Goal: Information Seeking & Learning: Learn about a topic

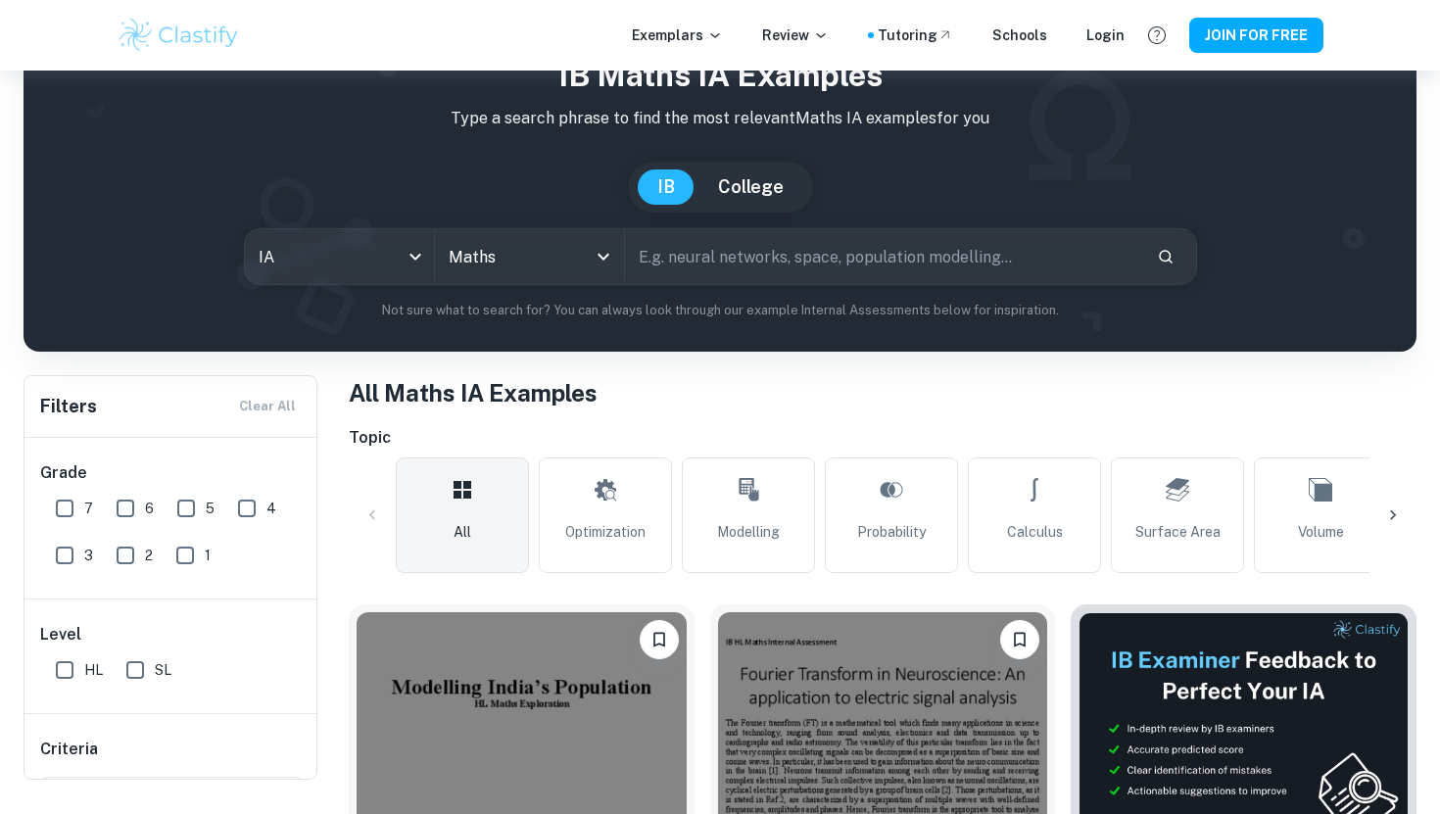
scroll to position [94, 0]
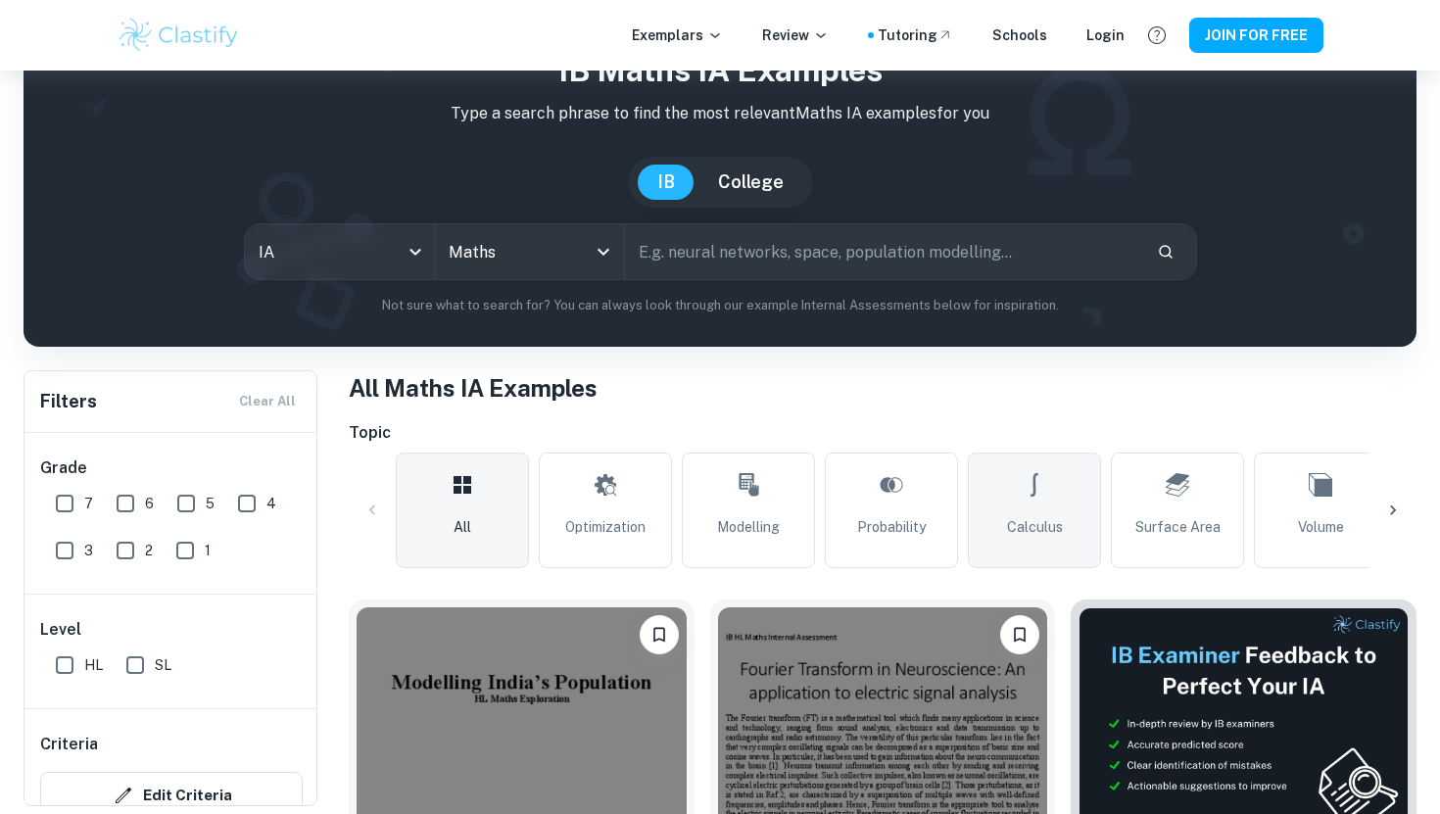
click at [999, 510] on link "Calculus" at bounding box center [1034, 511] width 133 height 116
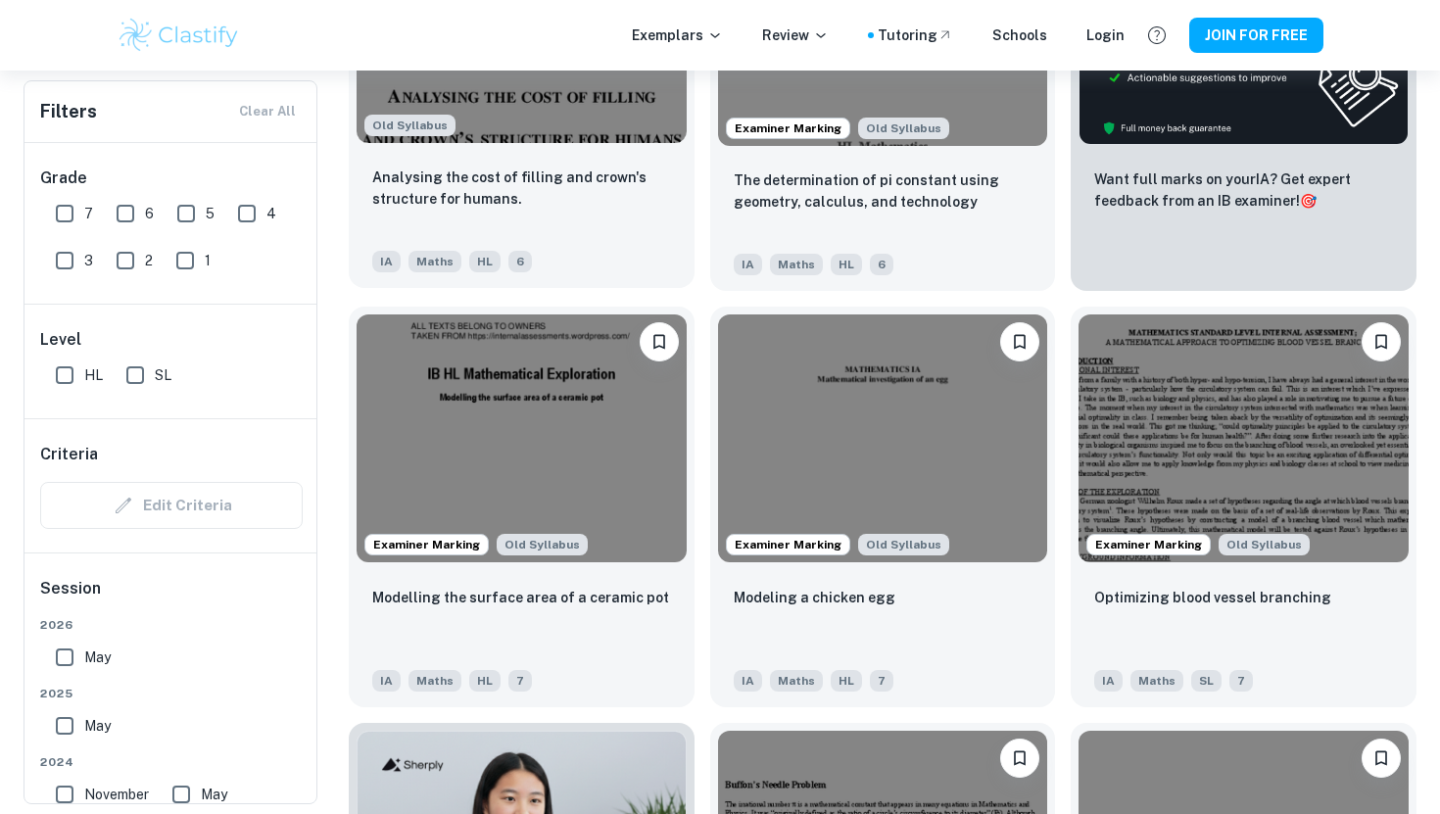
scroll to position [803, 0]
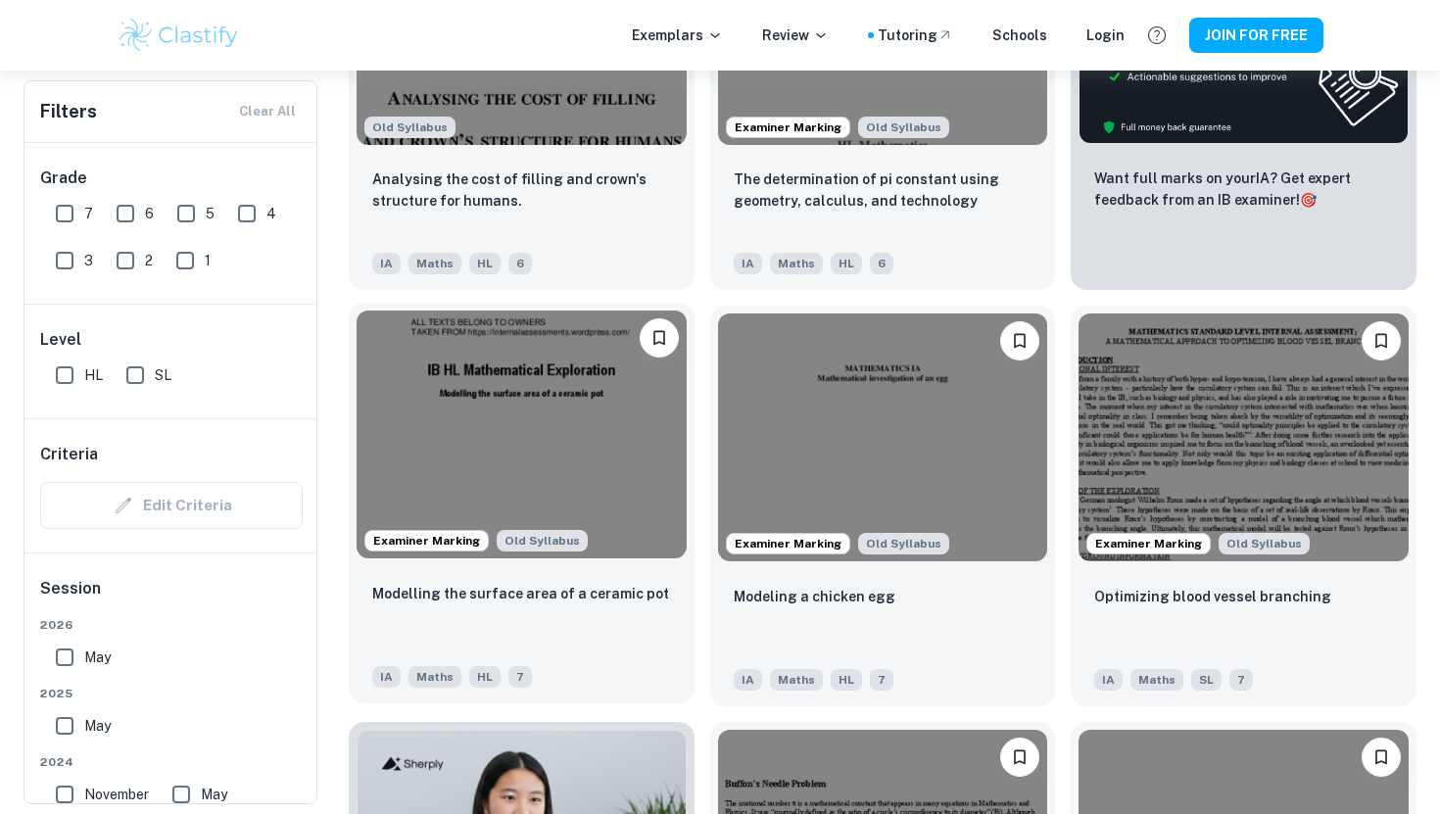
click at [611, 492] on img at bounding box center [522, 433] width 330 height 247
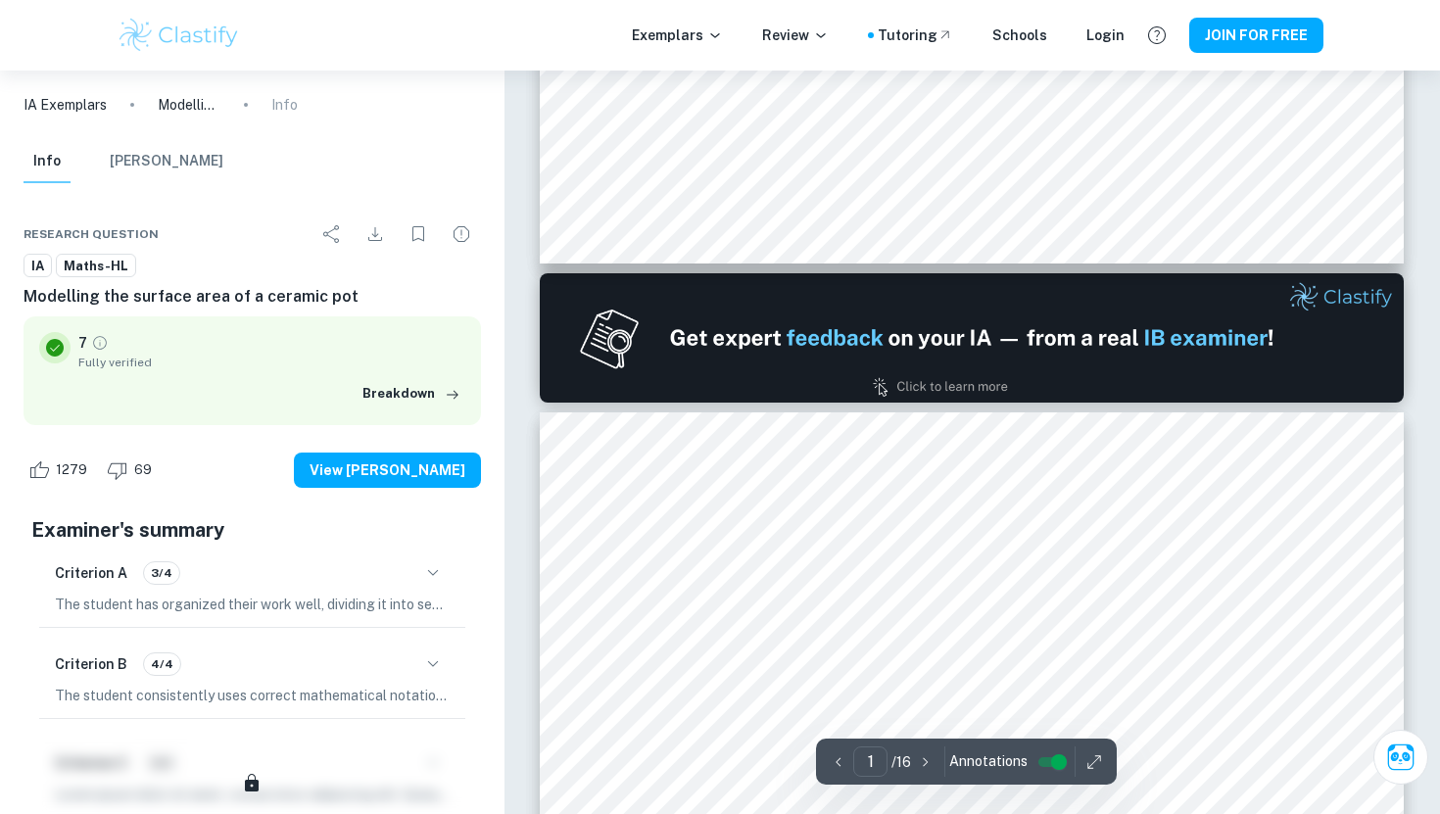
type input "2"
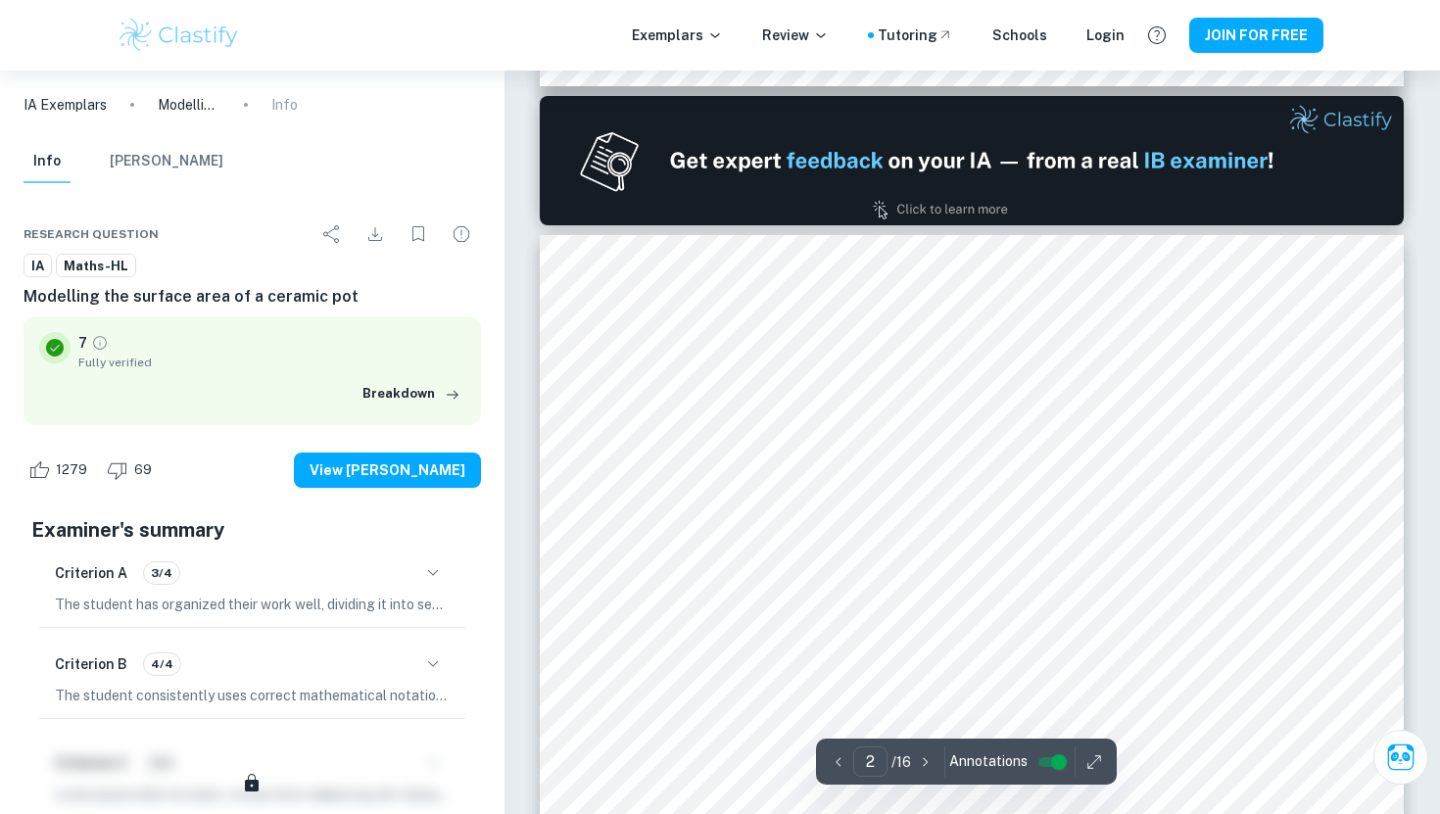
scroll to position [1227, 0]
